Goal: Task Accomplishment & Management: Use online tool/utility

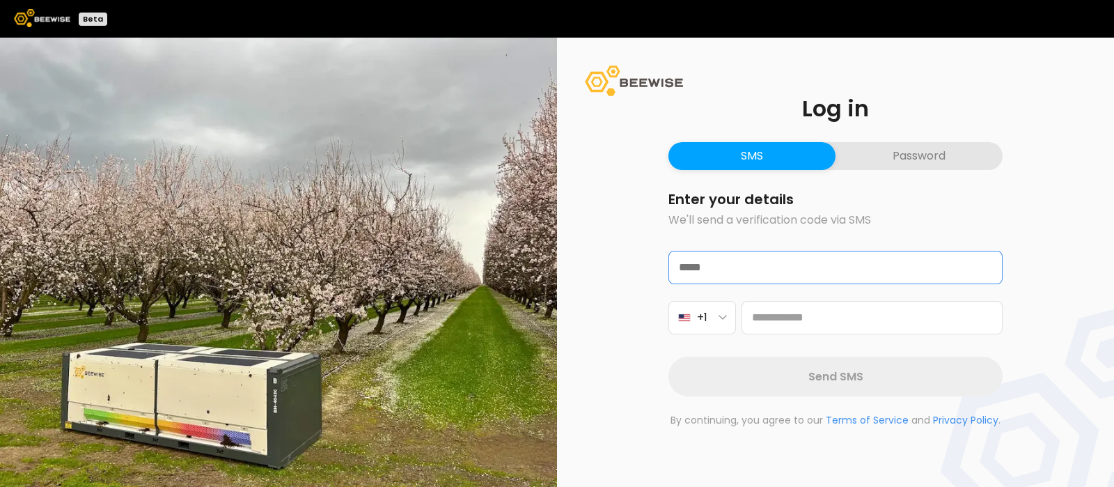
click at [737, 269] on input "text" at bounding box center [835, 267] width 333 height 32
type input "**********"
click at [725, 321] on button "+1" at bounding box center [702, 317] width 68 height 33
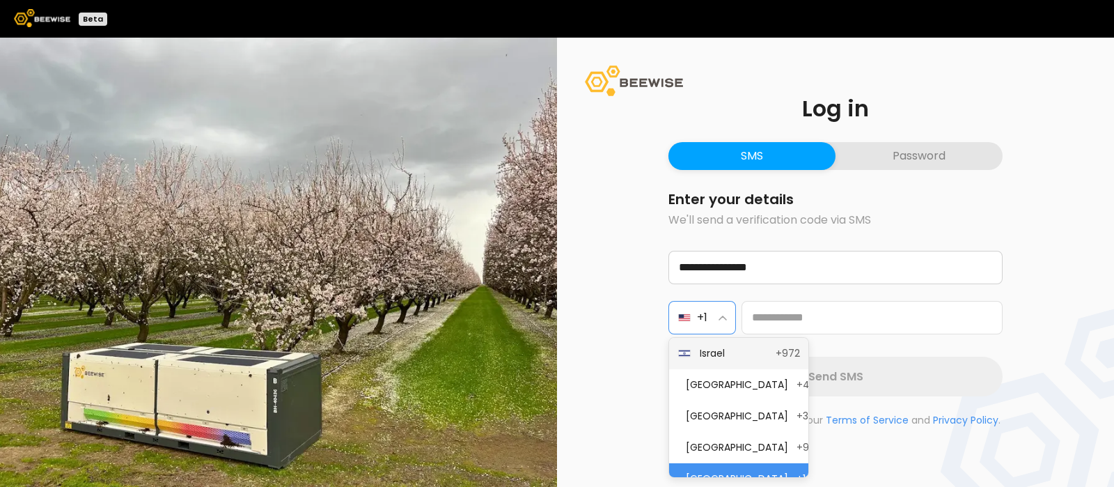
click at [721, 351] on span "Israel" at bounding box center [734, 353] width 68 height 15
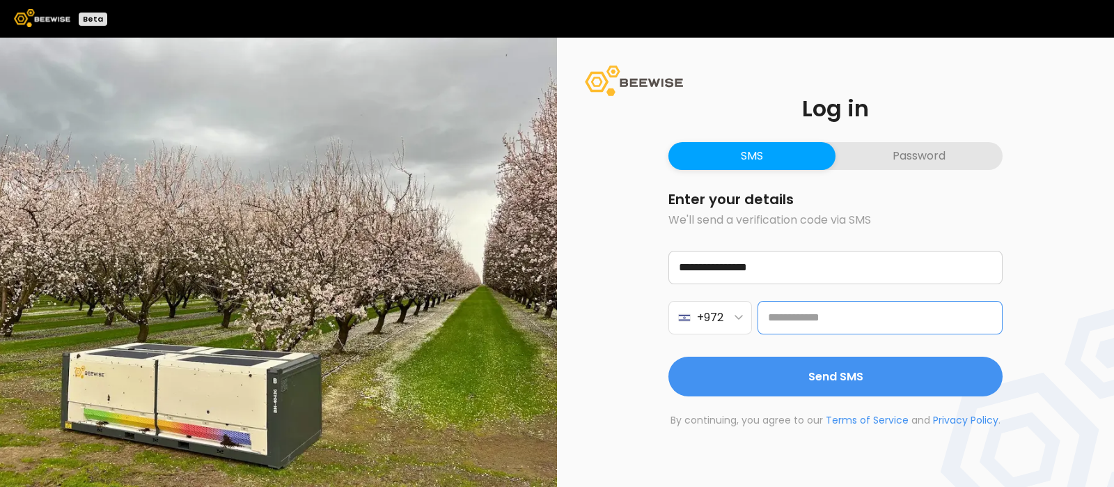
click at [818, 312] on input "tel" at bounding box center [879, 317] width 245 height 33
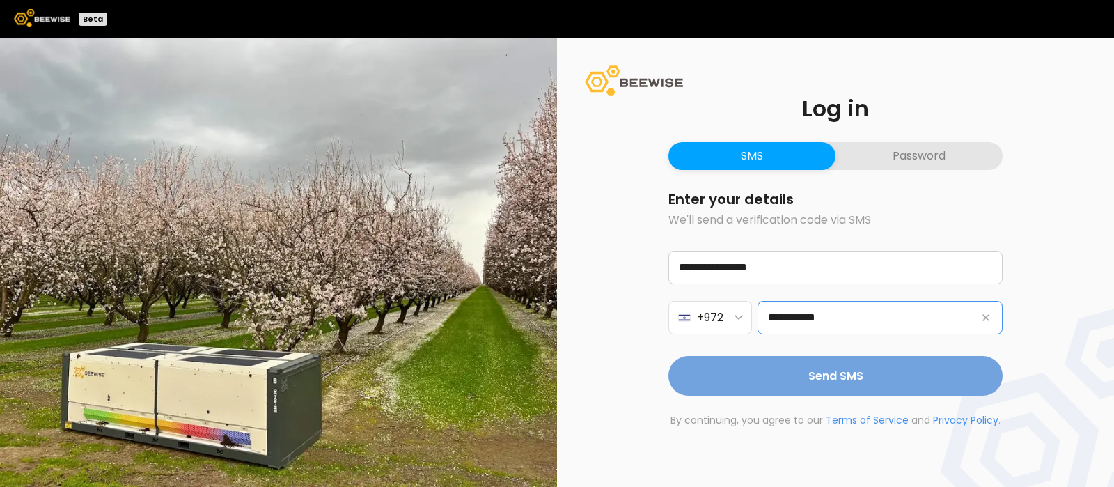
type input "**********"
click at [821, 378] on span "Send SMS" at bounding box center [835, 375] width 55 height 17
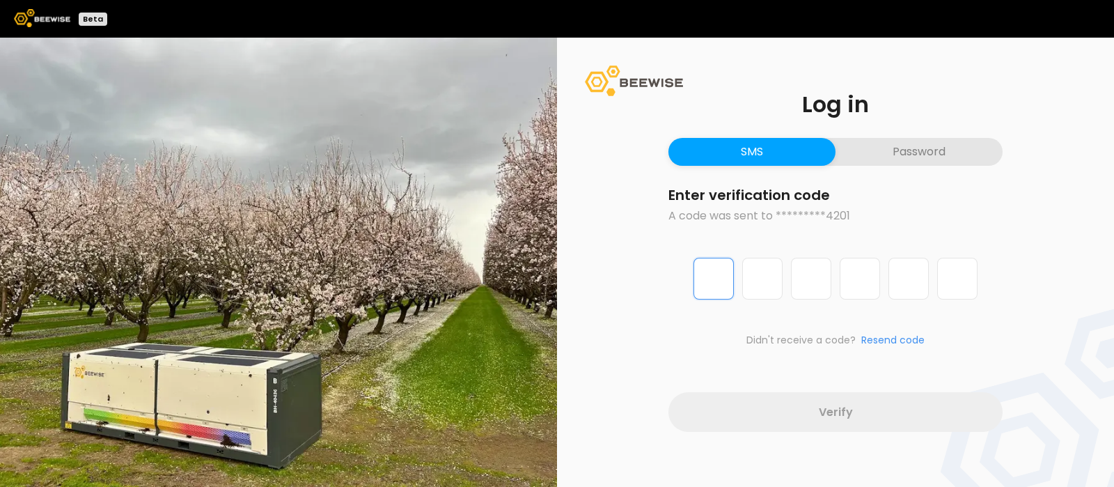
click at [715, 285] on input "Digit 1 of 6" at bounding box center [713, 279] width 40 height 42
type input "*"
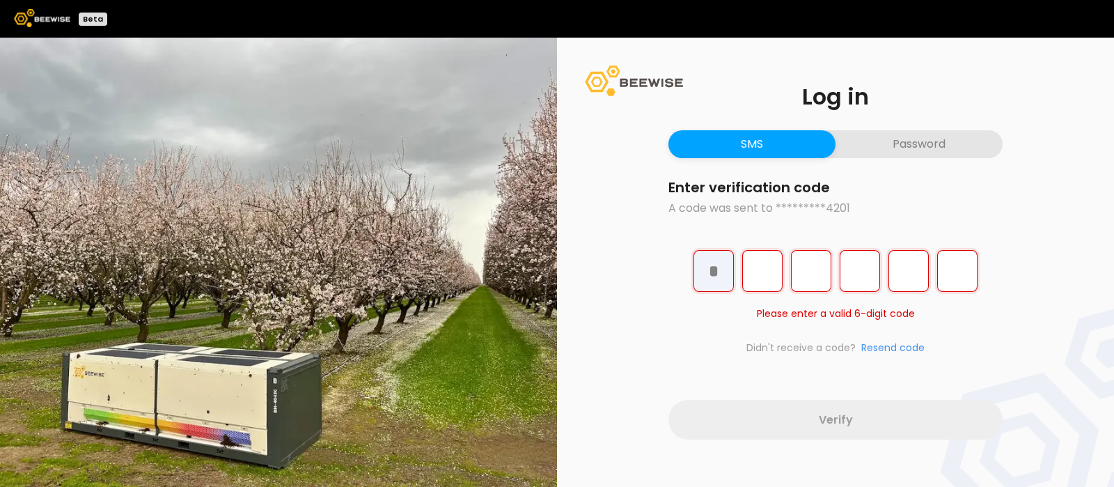
type input "*"
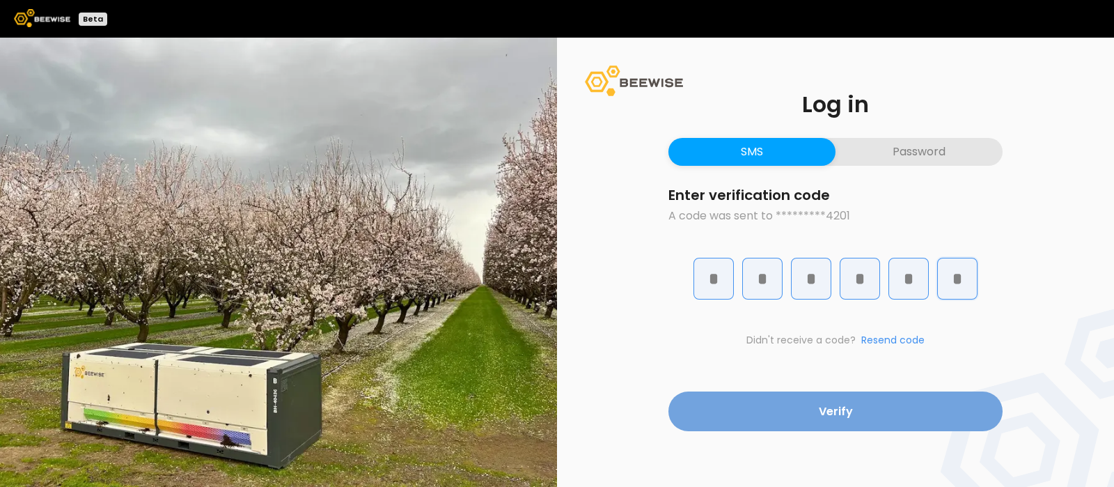
type input "*"
click at [811, 414] on button "Verify" at bounding box center [835, 411] width 334 height 40
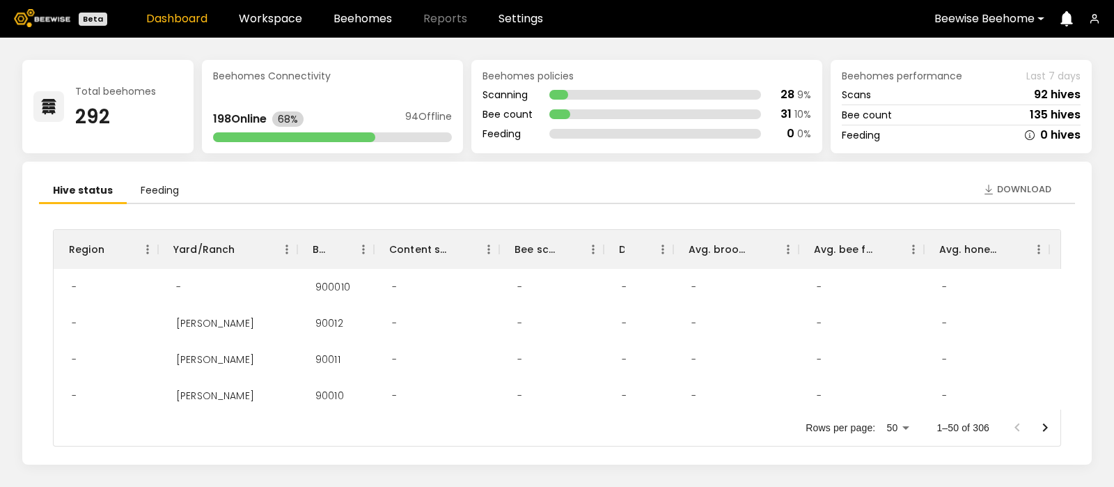
click at [265, 8] on header "Beta Dashboard Workspace Beehomes Reports Settings Beewise Beehome" at bounding box center [557, 19] width 1114 height 38
click at [265, 17] on link "Workspace" at bounding box center [270, 18] width 63 height 11
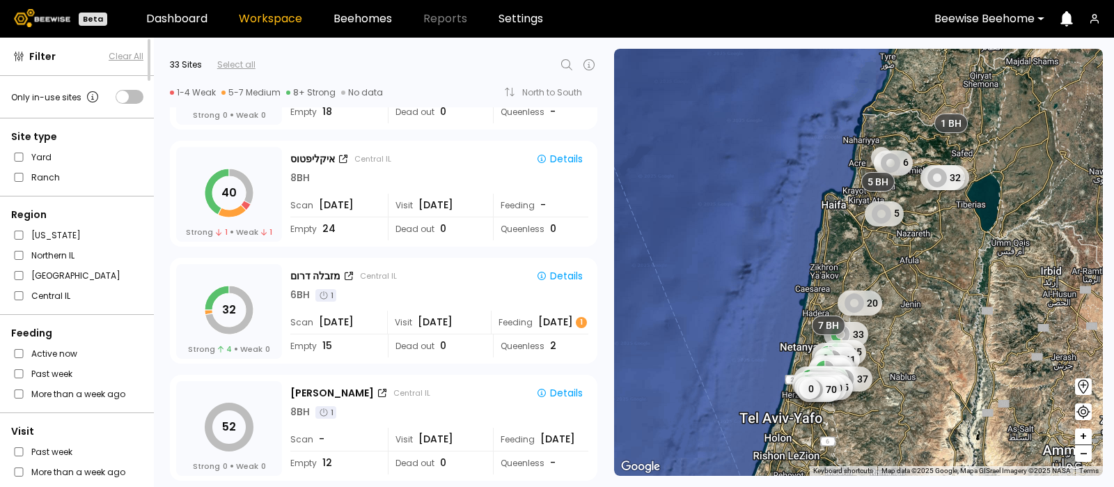
scroll to position [2777, 0]
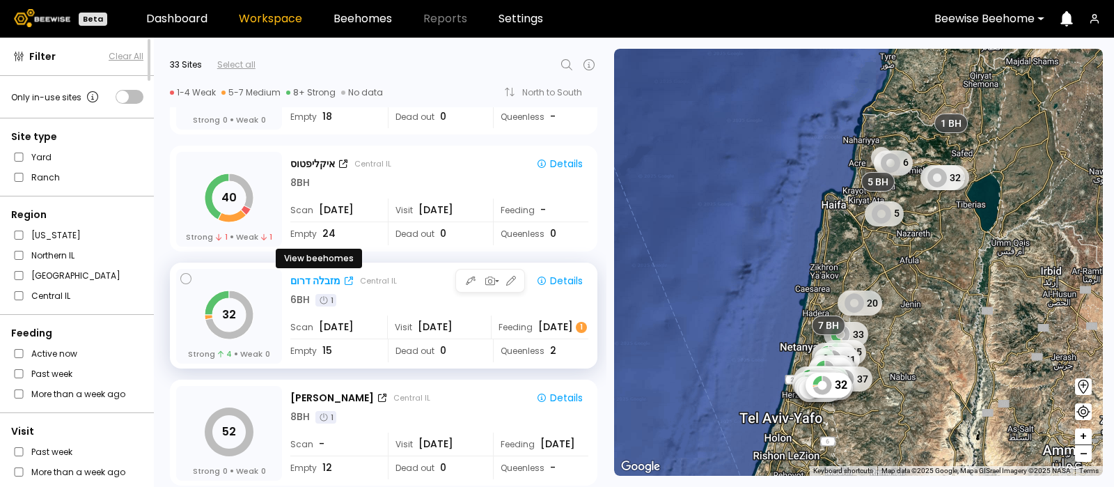
click at [305, 274] on div "מזבלה דרום" at bounding box center [315, 281] width 50 height 15
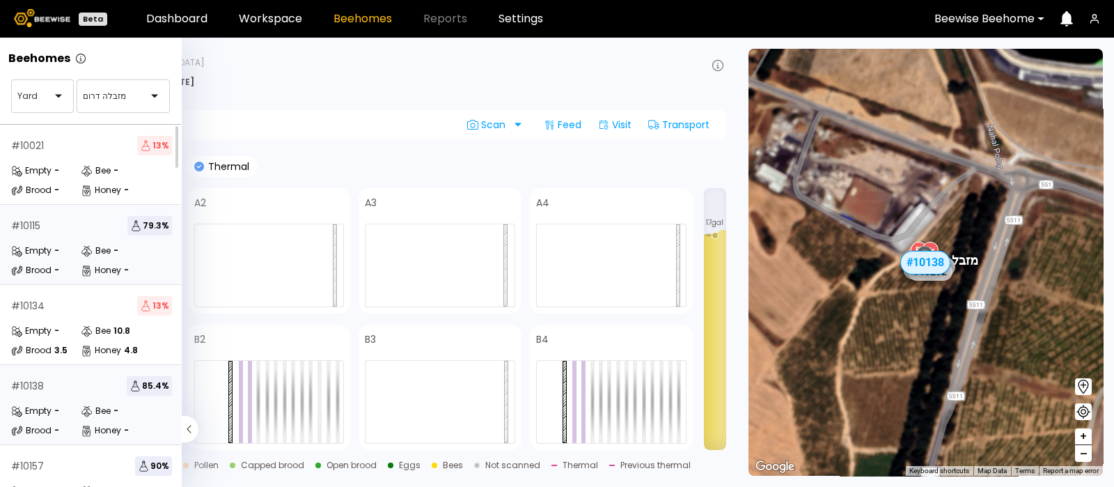
click at [49, 247] on div "Empty" at bounding box center [31, 251] width 40 height 14
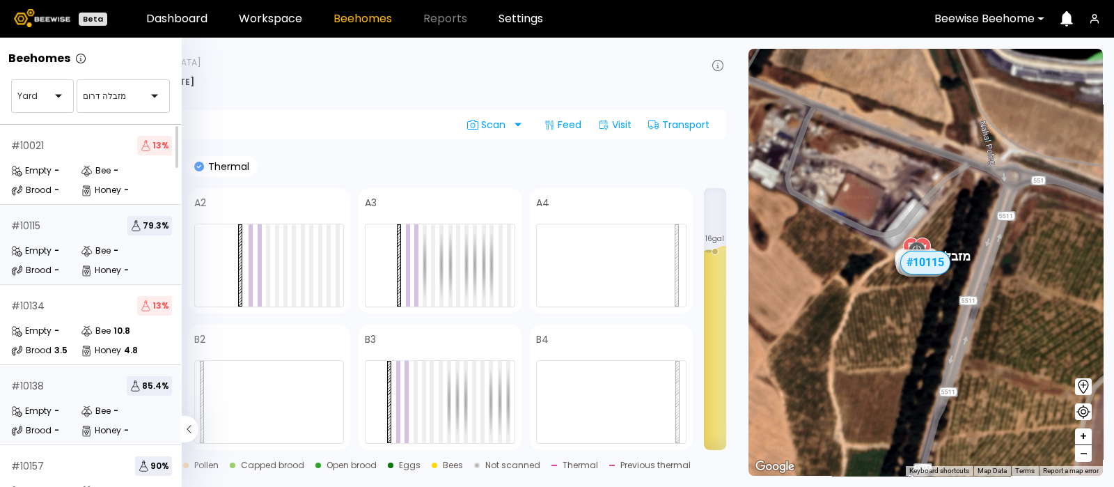
click at [65, 388] on div "# 10138 85.4 %" at bounding box center [91, 385] width 161 height 19
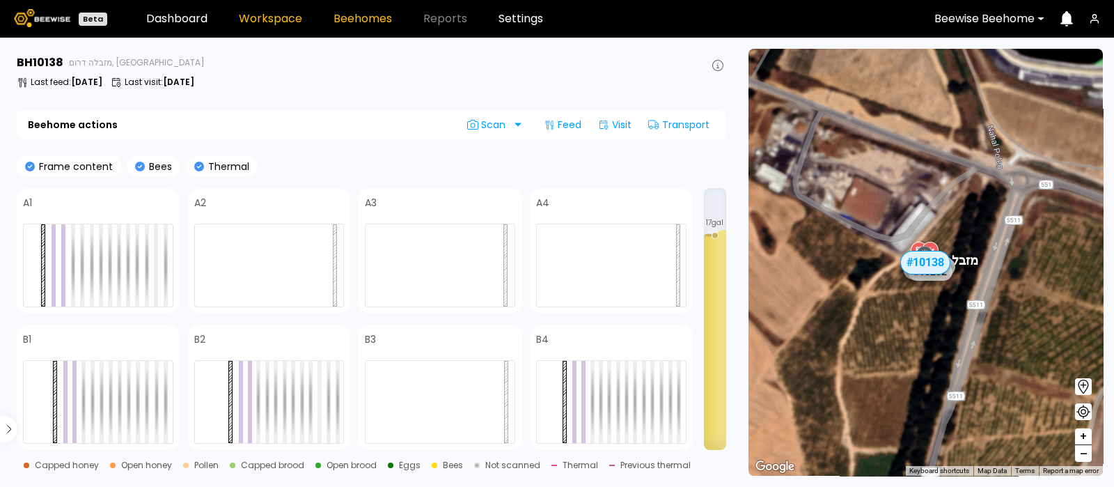
click at [265, 20] on link "Workspace" at bounding box center [270, 18] width 63 height 11
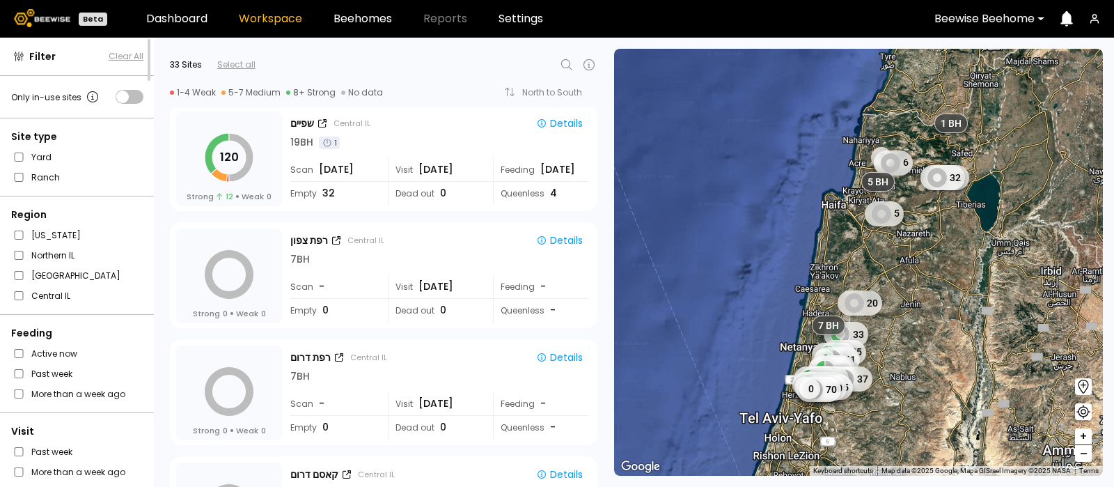
scroll to position [3265, 0]
